Goal: Transaction & Acquisition: Subscribe to service/newsletter

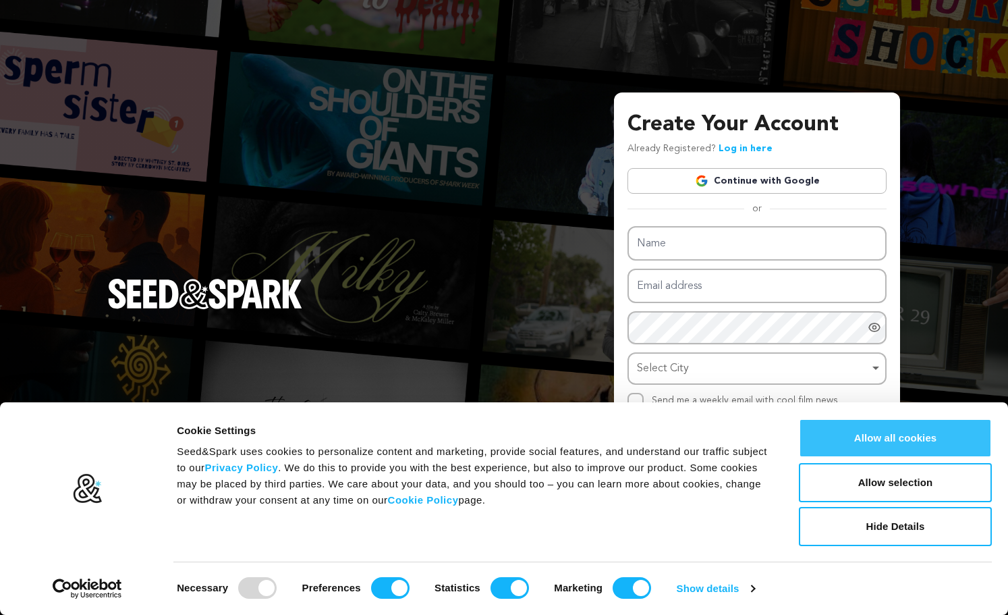
click at [935, 431] on button "Allow all cookies" at bounding box center [895, 437] width 193 height 39
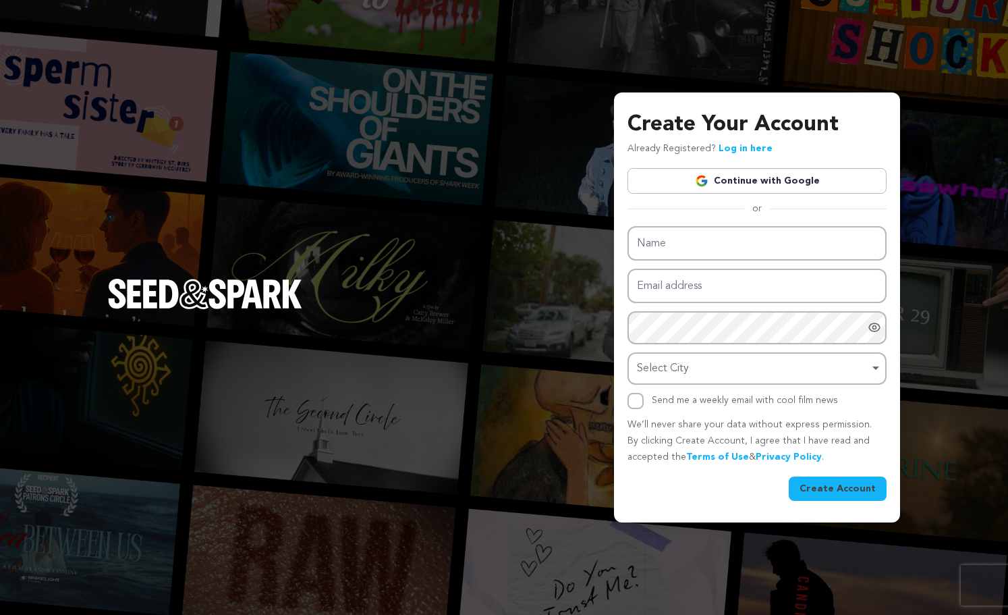
click at [761, 266] on div "Name Email address Password Password must have at least 8 characters. Password …" at bounding box center [757, 317] width 259 height 183
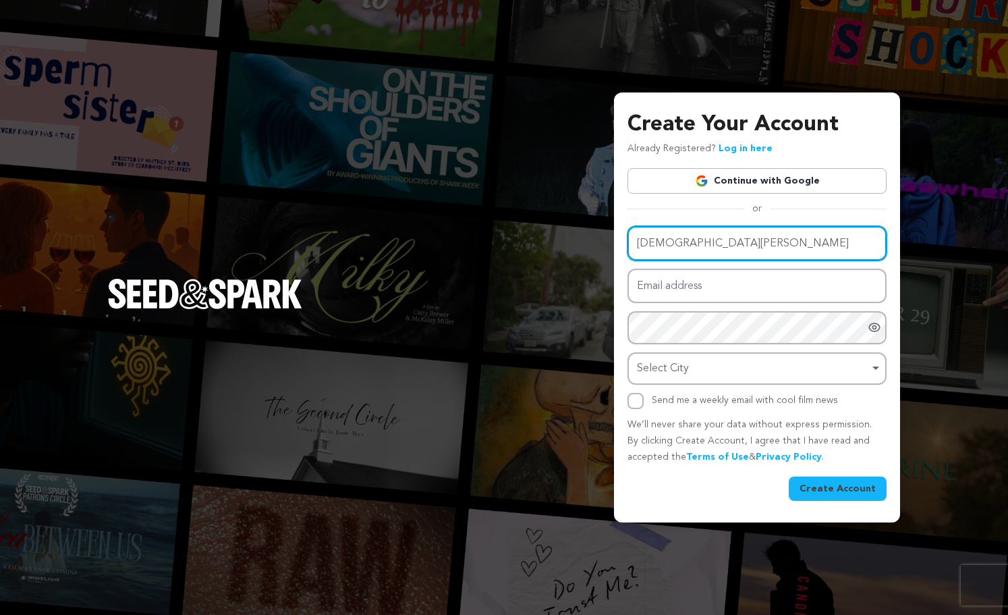
type input "Christian Alvarenga"
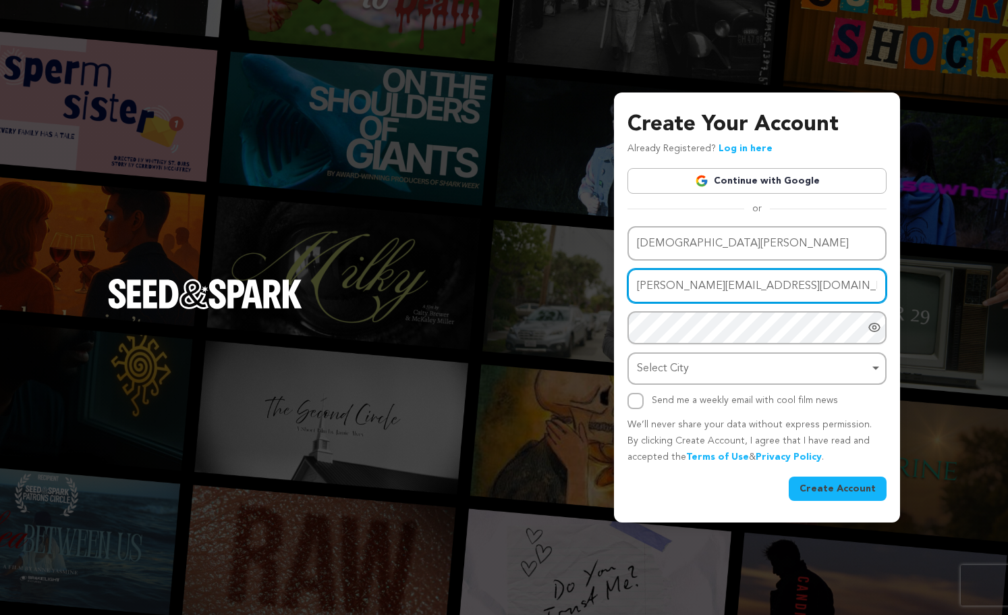
type input "chris.alvarenga904@gmail.com"
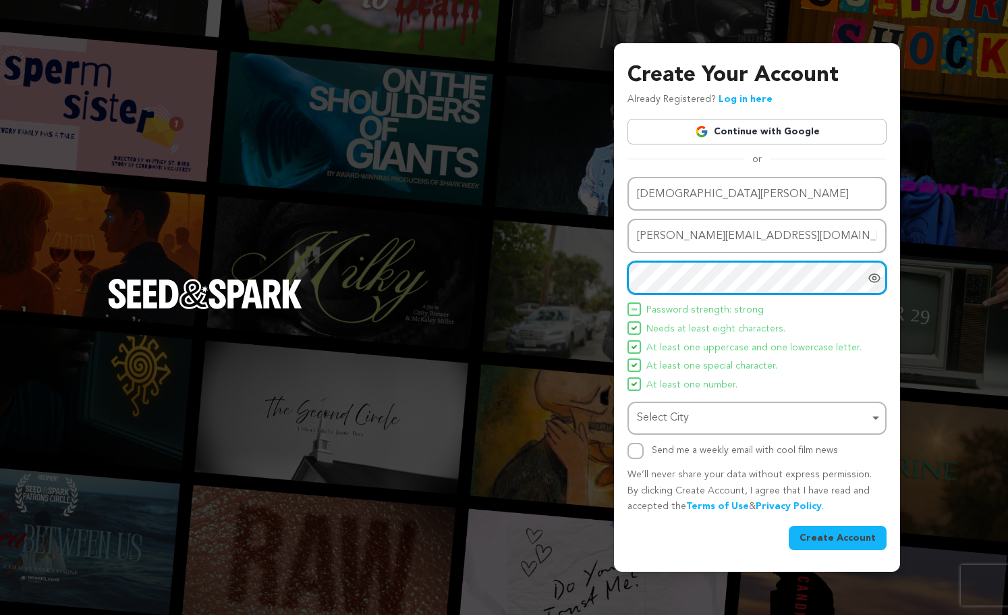
click at [784, 422] on div "Select City Remove item" at bounding box center [753, 418] width 232 height 20
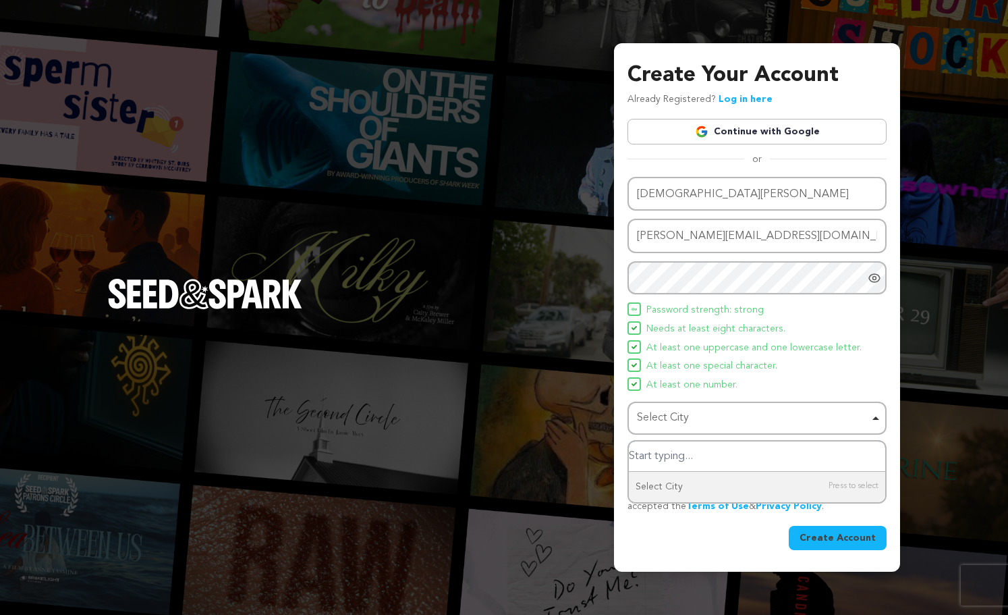
type input "F"
type input "Jacksonville"
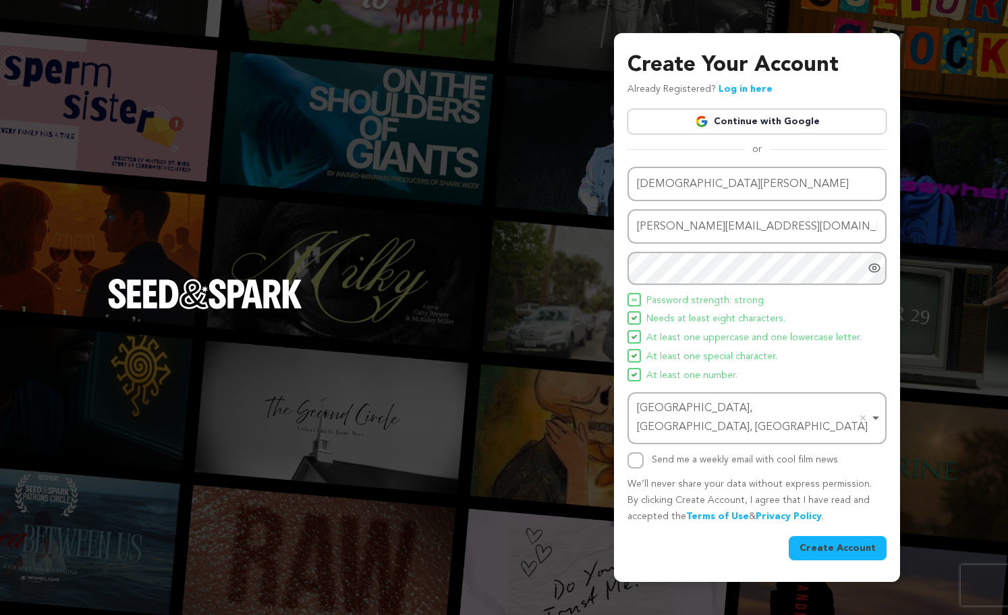
click at [858, 543] on button "Create Account" at bounding box center [838, 548] width 98 height 24
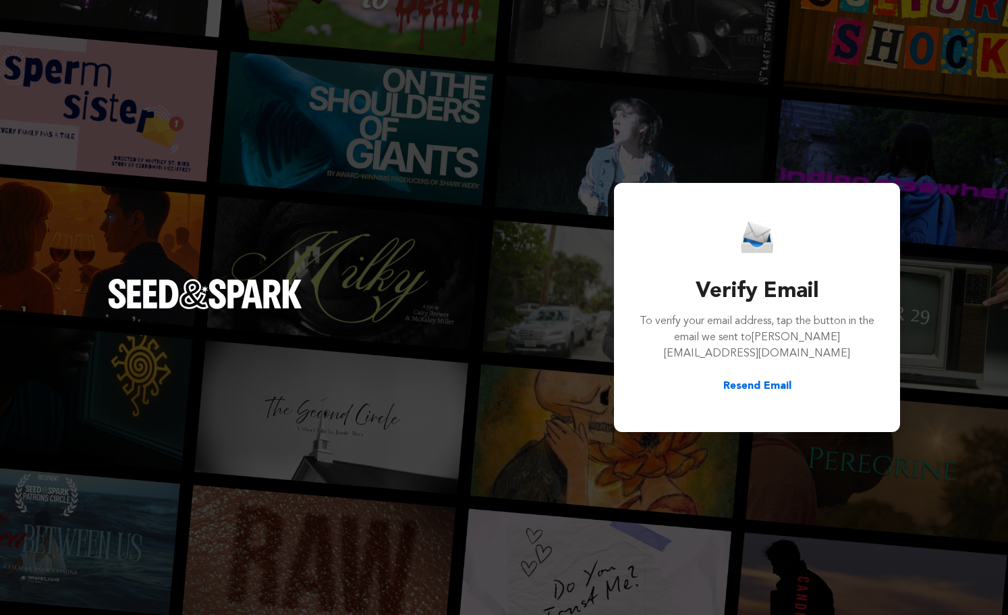
click at [392, 3] on div "Verify Email To verify your email address, tap the button in the email we sent …" at bounding box center [504, 307] width 1008 height 615
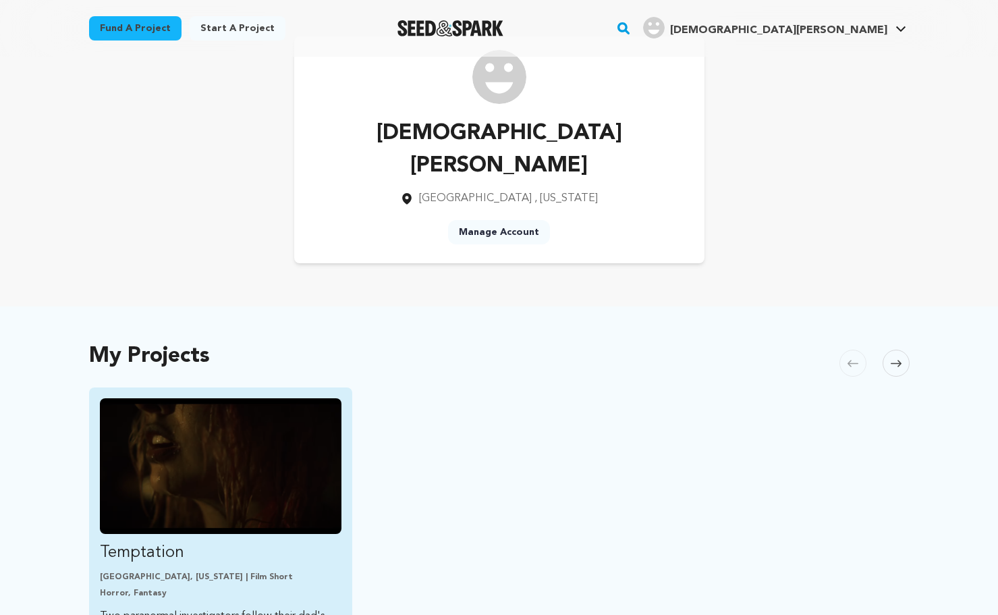
scroll to position [124, 0]
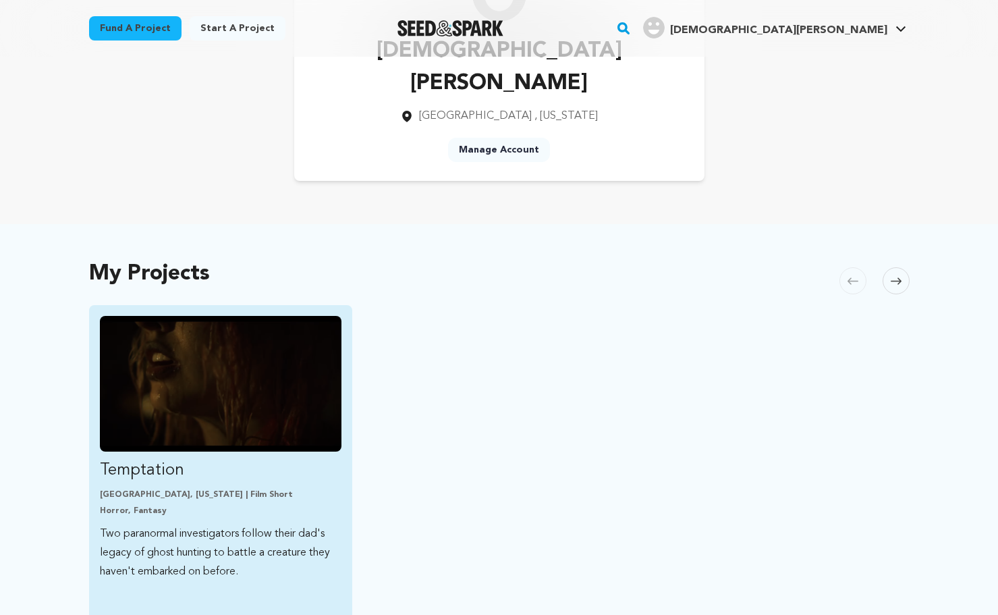
click at [174, 400] on img "Fund Temptation" at bounding box center [221, 384] width 242 height 136
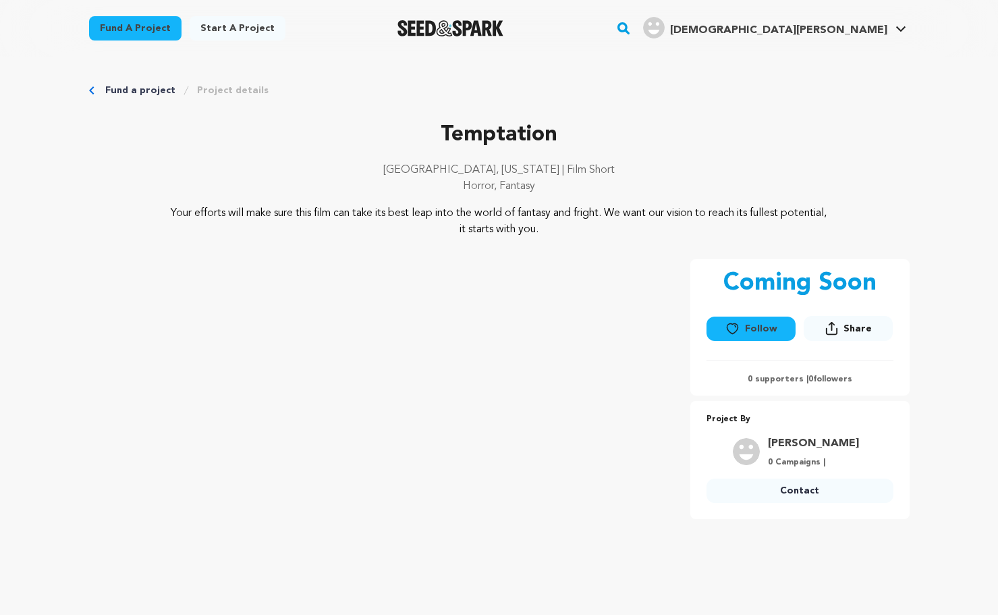
click at [144, 87] on link "Fund a project" at bounding box center [140, 90] width 70 height 13
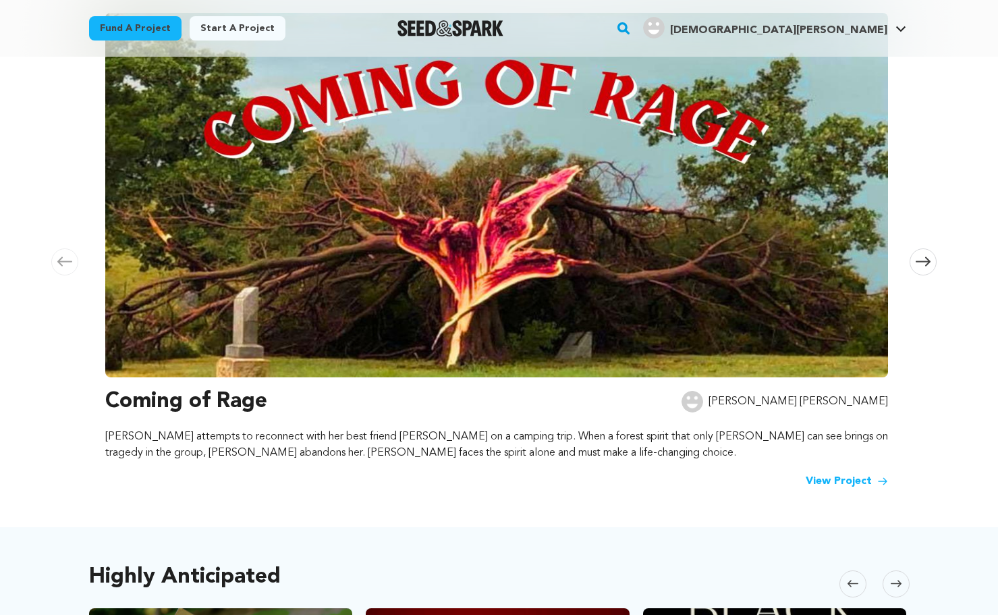
scroll to position [155, 0]
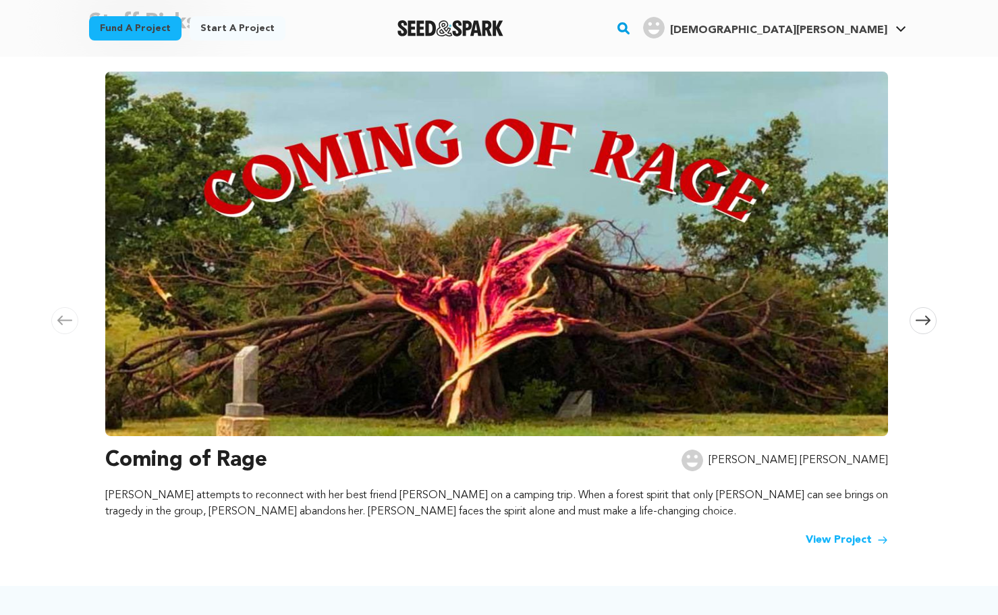
click at [933, 318] on span at bounding box center [923, 320] width 27 height 27
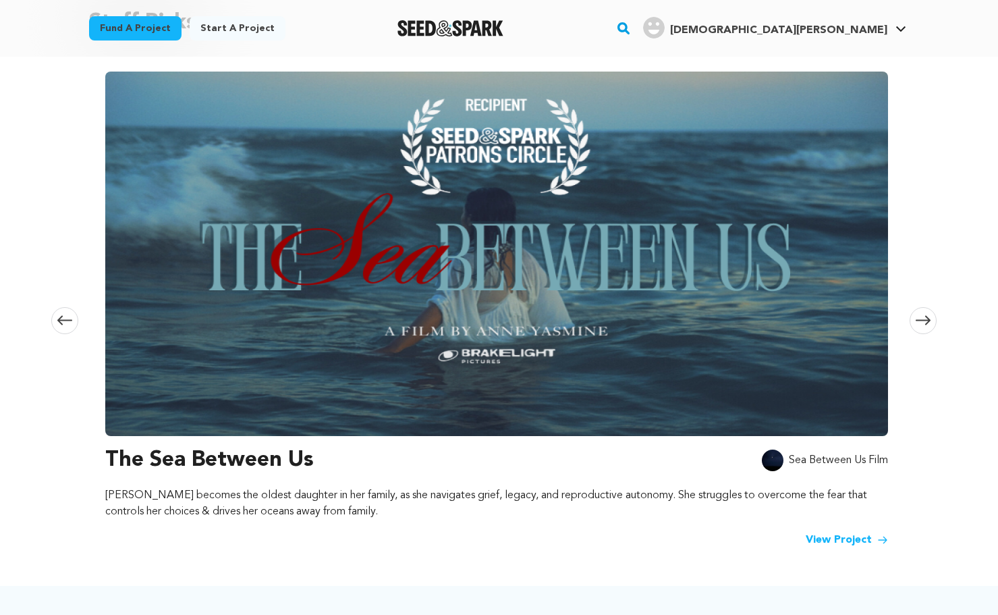
click at [933, 318] on span at bounding box center [923, 320] width 27 height 27
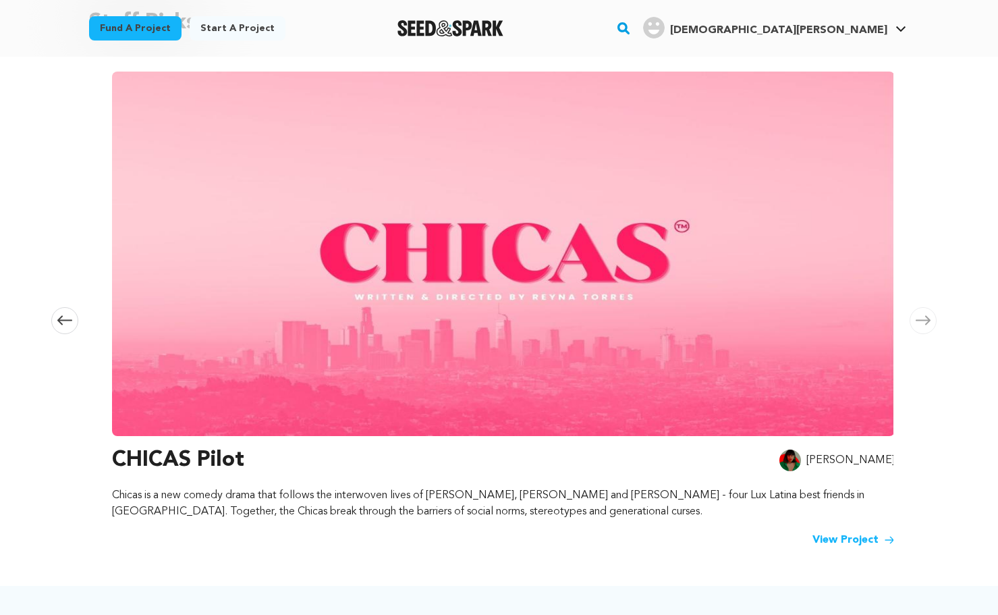
scroll to position [0, 1593]
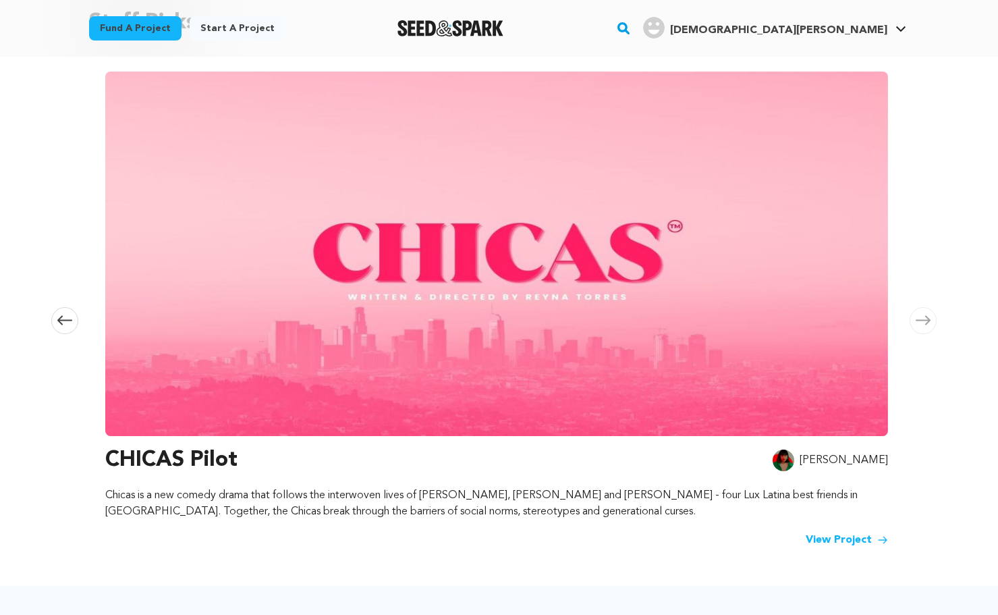
click at [933, 318] on span at bounding box center [923, 320] width 27 height 27
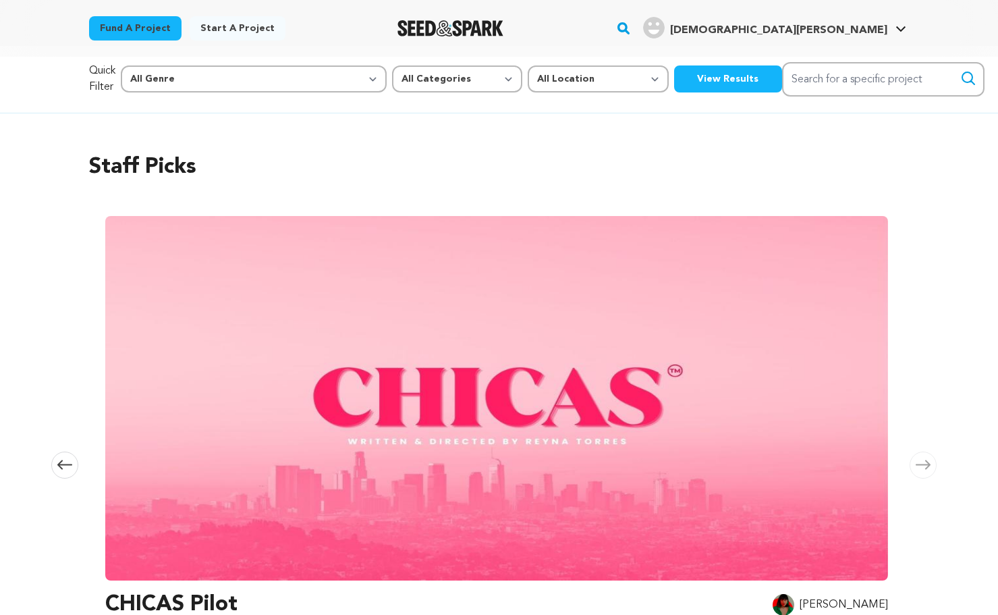
scroll to position [0, 0]
